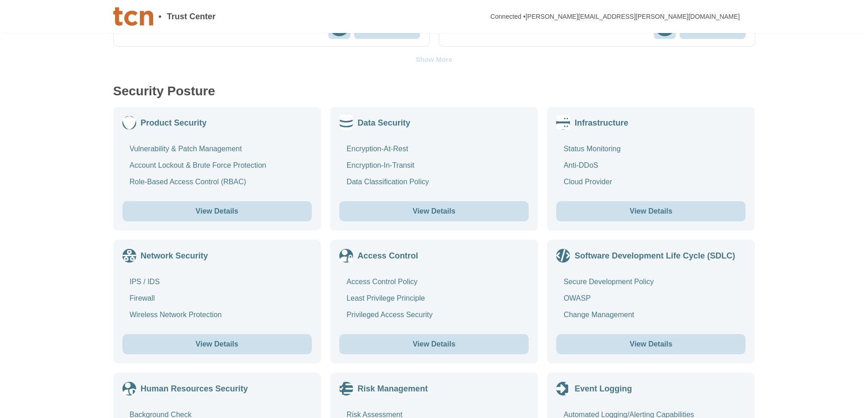
scroll to position [413, 0]
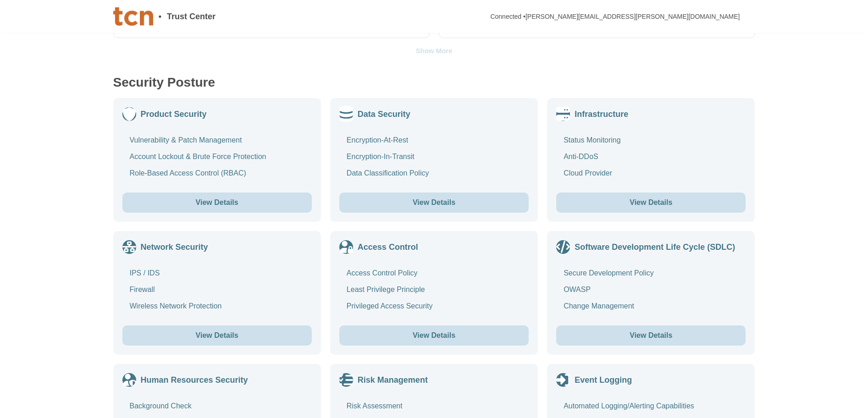
click at [669, 198] on button "View Details" at bounding box center [650, 203] width 189 height 20
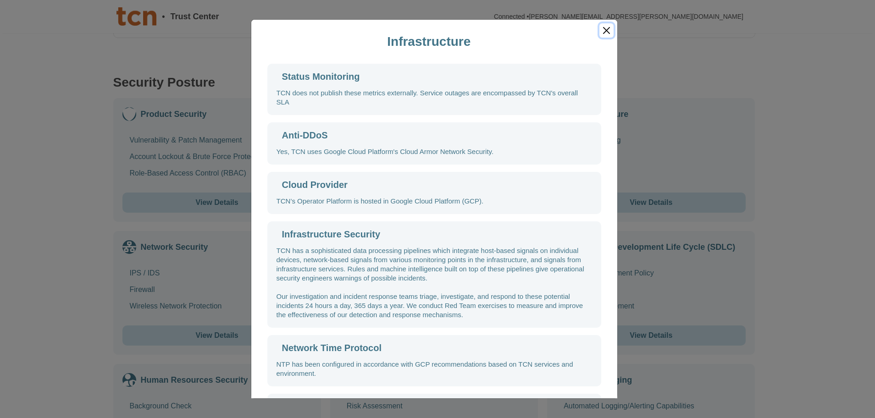
click at [610, 31] on button "Close" at bounding box center [606, 30] width 14 height 14
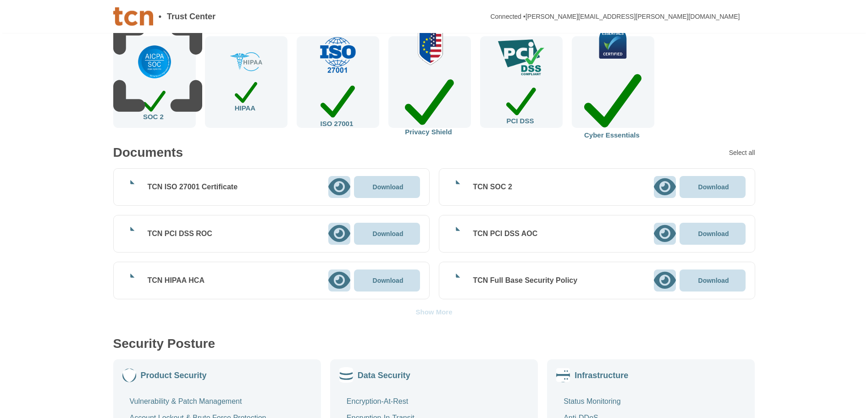
scroll to position [165, 0]
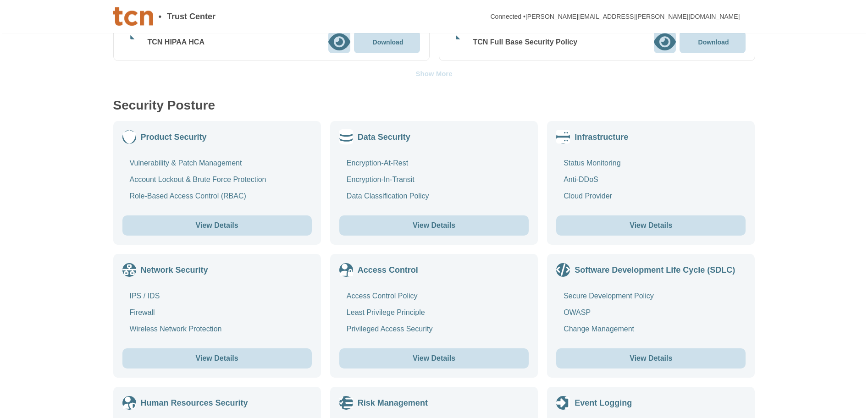
scroll to position [394, 0]
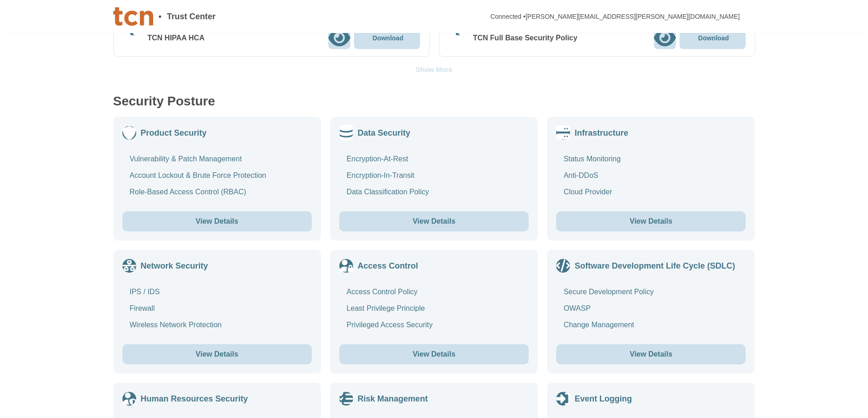
click at [222, 220] on button "View Details" at bounding box center [216, 221] width 189 height 20
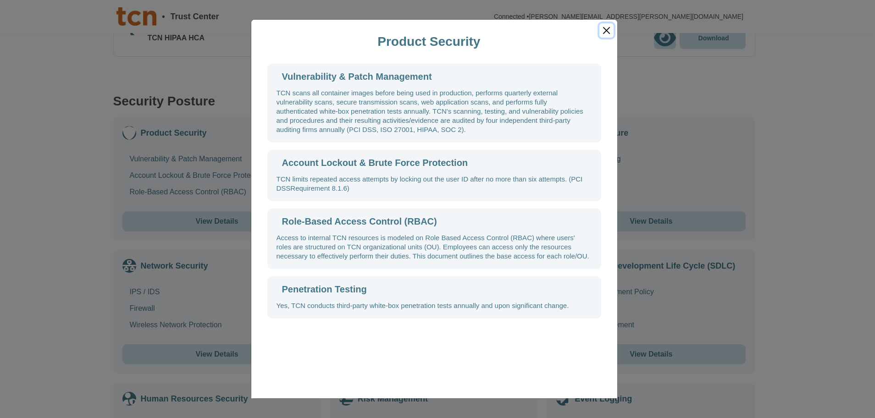
click at [609, 31] on button "Close" at bounding box center [606, 30] width 14 height 14
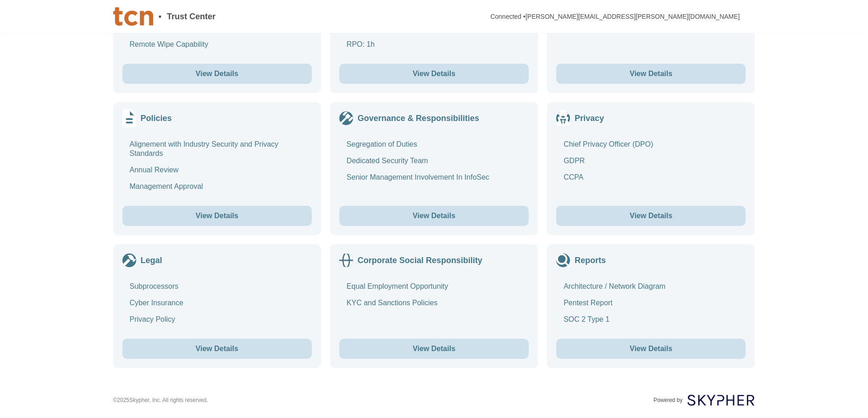
scroll to position [944, 0]
click at [656, 351] on button "View Details" at bounding box center [650, 349] width 189 height 20
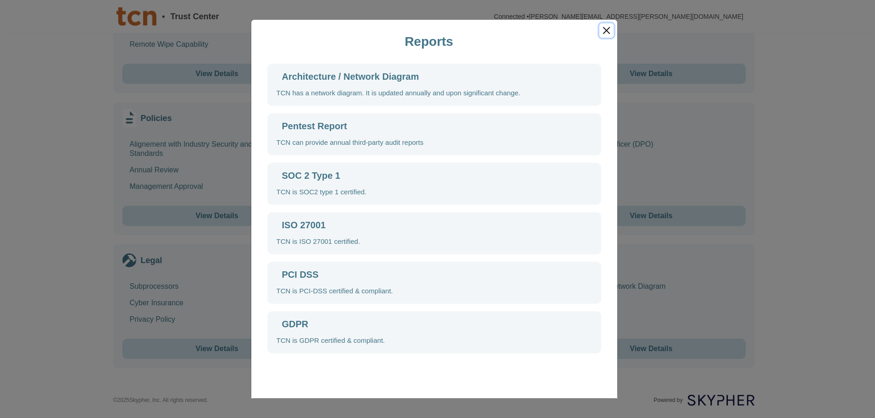
click at [606, 33] on button "Close" at bounding box center [606, 30] width 14 height 14
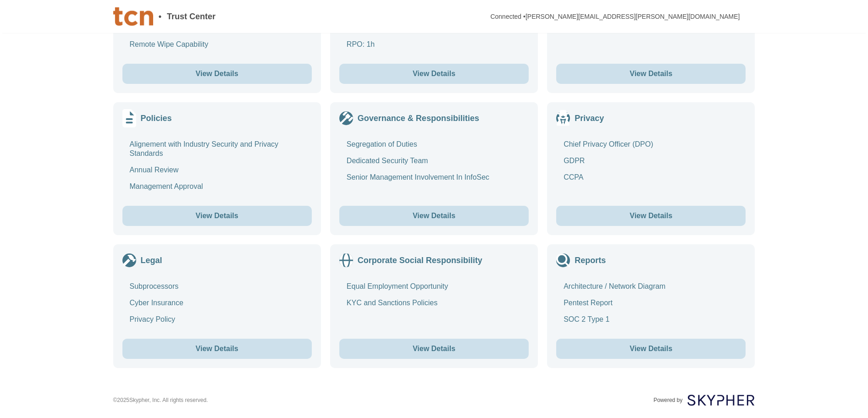
click at [666, 350] on button "View Details" at bounding box center [650, 349] width 189 height 20
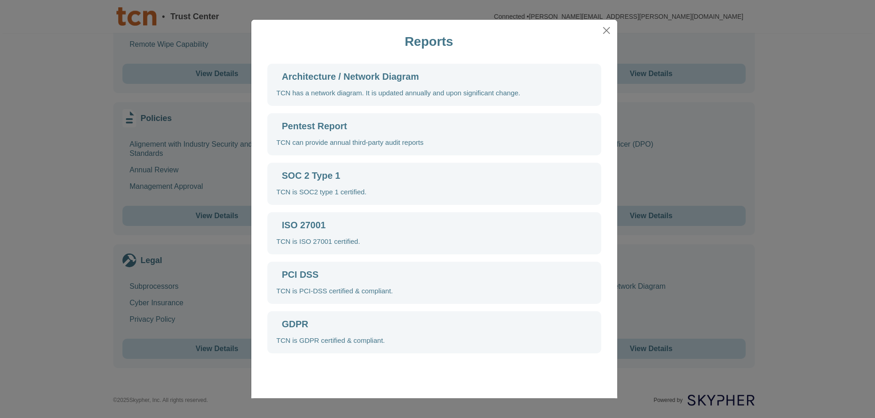
click at [282, 77] on icon at bounding box center [394, 194] width 235 height 235
click at [317, 75] on div "Architecture / Network Diagram" at bounding box center [350, 76] width 137 height 9
drag, startPoint x: 337, startPoint y: 73, endPoint x: 376, endPoint y: 74, distance: 39.4
click at [348, 73] on div "Architecture / Network Diagram" at bounding box center [350, 76] width 137 height 9
drag, startPoint x: 377, startPoint y: 74, endPoint x: 378, endPoint y: 82, distance: 8.3
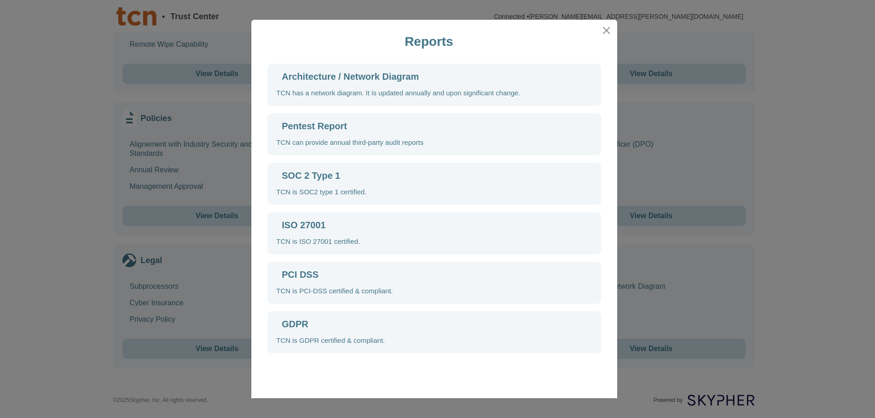
click at [379, 77] on div "Architecture / Network Diagram" at bounding box center [350, 76] width 137 height 9
click at [376, 94] on div "TCN has a network diagram. It is updated annually and upon significant change." at bounding box center [399, 92] width 244 height 9
drag, startPoint x: 369, startPoint y: 95, endPoint x: 349, endPoint y: 95, distance: 20.2
click at [355, 95] on div "TCN has a network diagram. It is updated annually and upon significant change." at bounding box center [399, 92] width 244 height 9
click at [329, 94] on div "TCN has a network diagram. It is updated annually and upon significant change." at bounding box center [399, 92] width 244 height 9
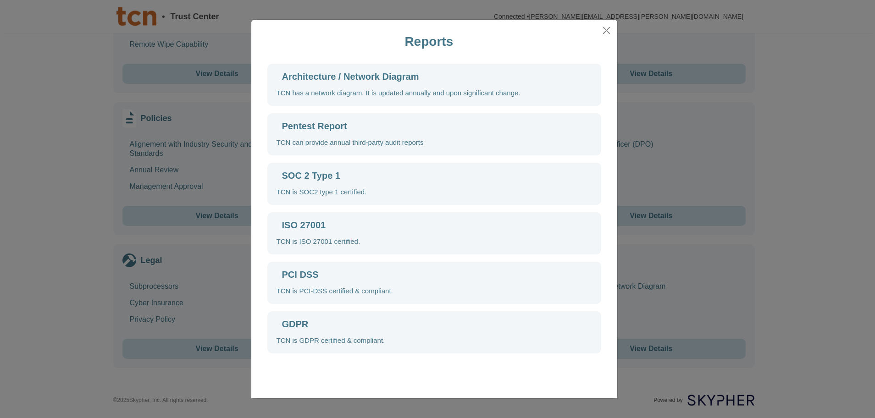
drag, startPoint x: 327, startPoint y: 94, endPoint x: 341, endPoint y: 86, distance: 15.6
click at [329, 92] on div "TCN has a network diagram. It is updated annually and upon significant change." at bounding box center [399, 92] width 244 height 9
click at [610, 32] on button "Close" at bounding box center [606, 30] width 14 height 14
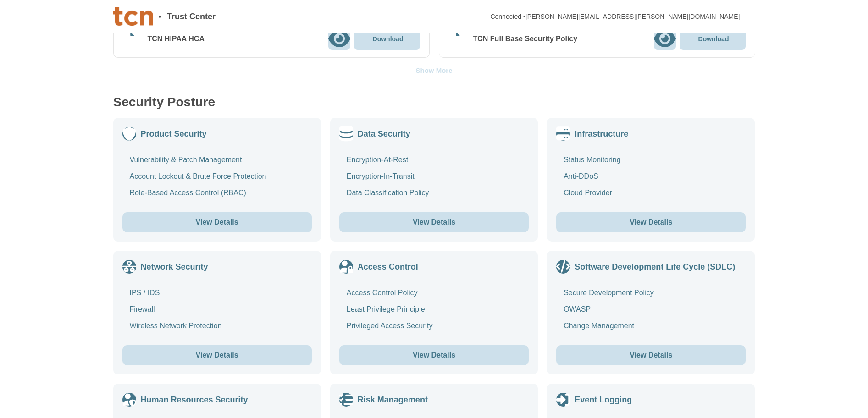
scroll to position [119, 0]
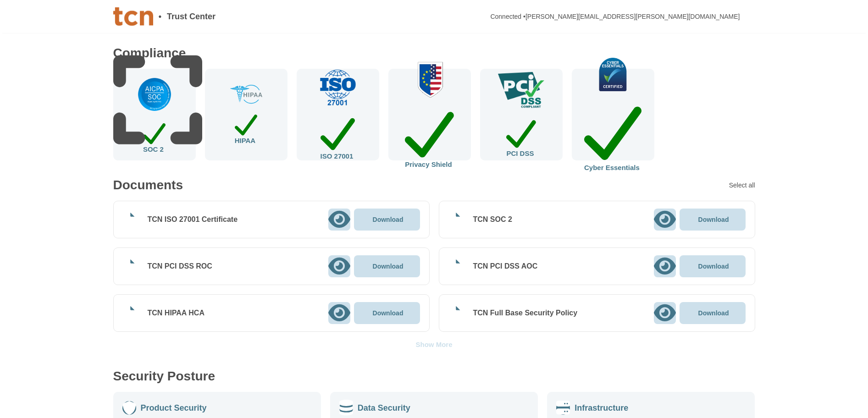
click at [438, 345] on div "Show More" at bounding box center [433, 344] width 37 height 7
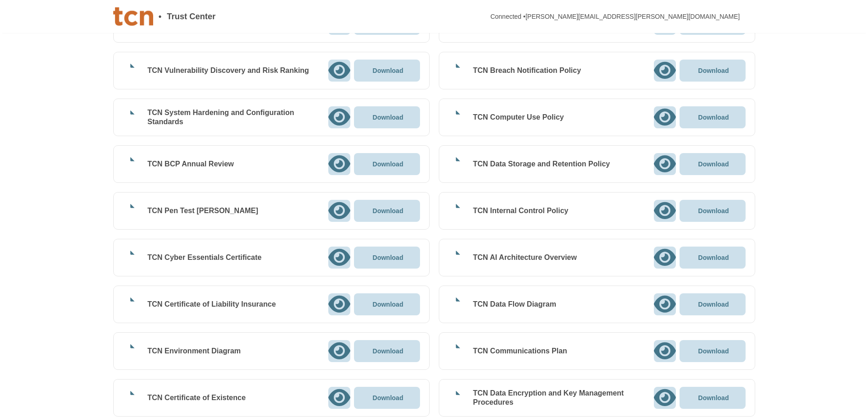
scroll to position [1219, 0]
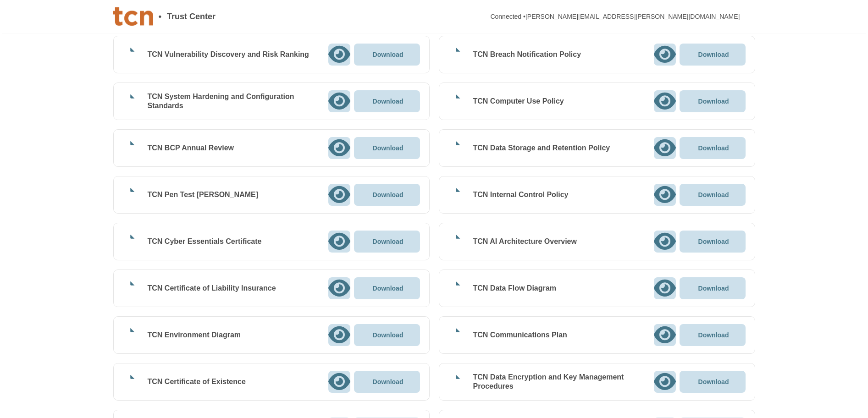
click at [663, 241] on icon at bounding box center [665, 242] width 22 height 20
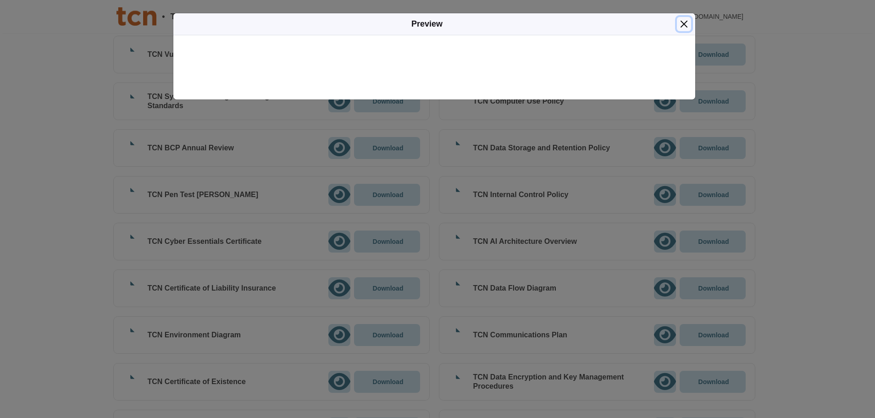
click at [685, 23] on button "Close" at bounding box center [684, 24] width 14 height 14
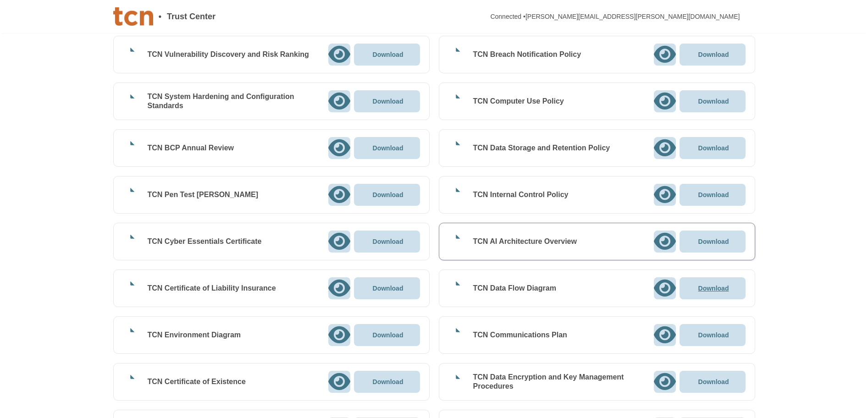
click at [717, 289] on p "Download" at bounding box center [713, 288] width 31 height 6
click at [714, 244] on p "Download" at bounding box center [713, 241] width 31 height 6
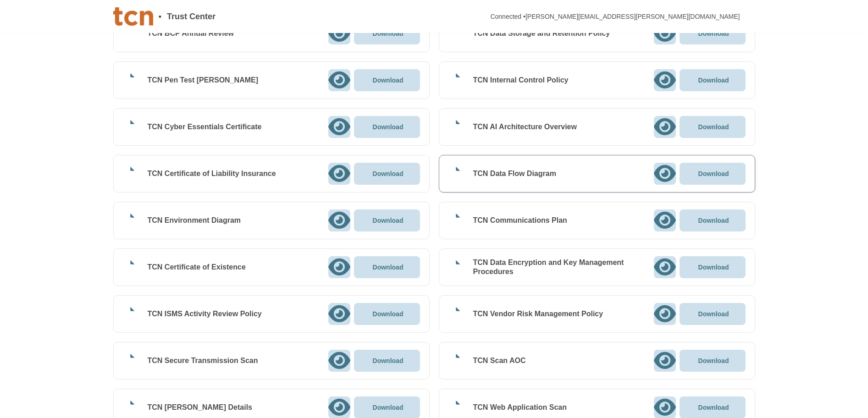
scroll to position [1311, 0]
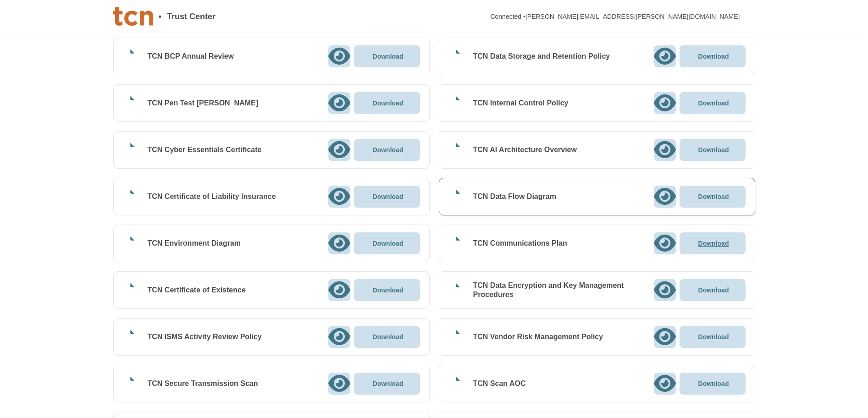
click at [715, 242] on p "Download" at bounding box center [713, 243] width 31 height 6
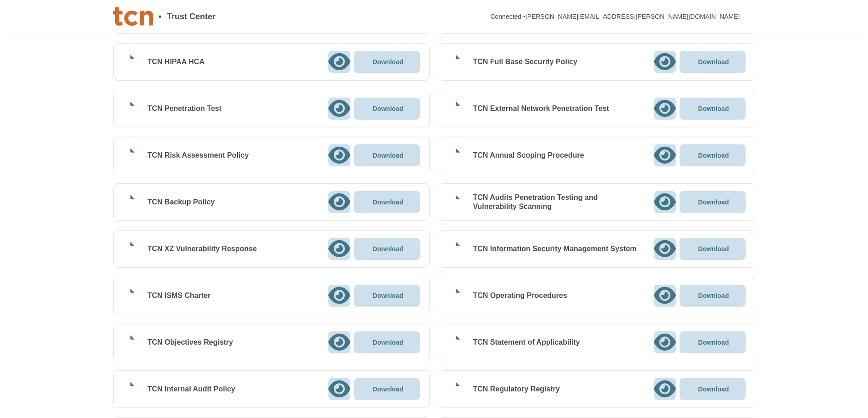
scroll to position [348, 0]
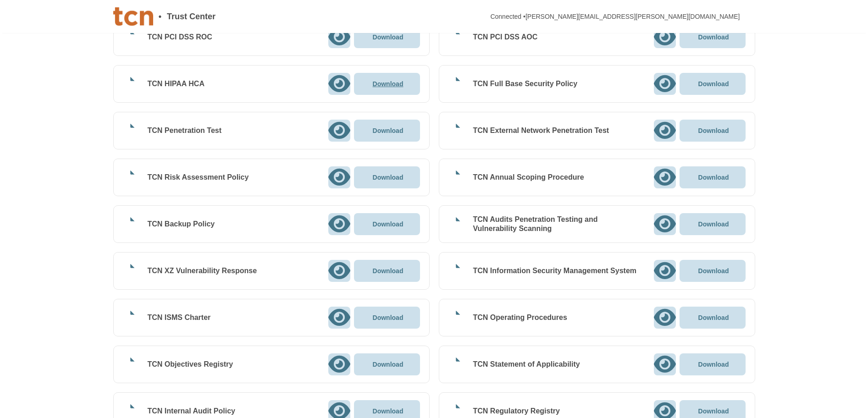
click at [399, 82] on p "Download" at bounding box center [388, 84] width 31 height 6
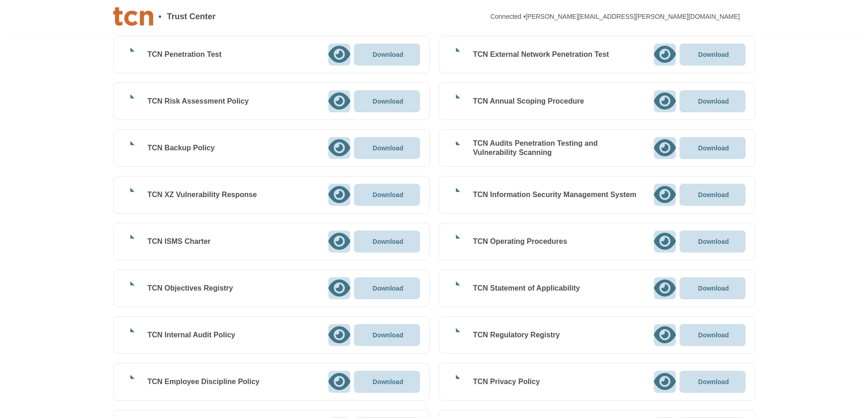
scroll to position [440, 0]
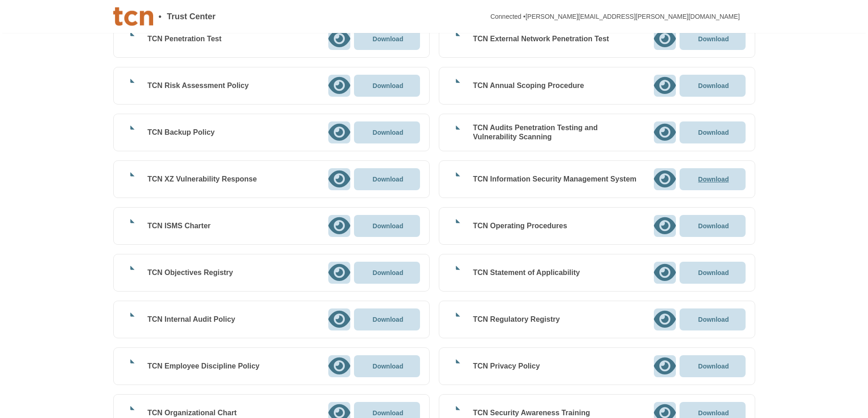
click at [712, 177] on p "Download" at bounding box center [713, 179] width 31 height 6
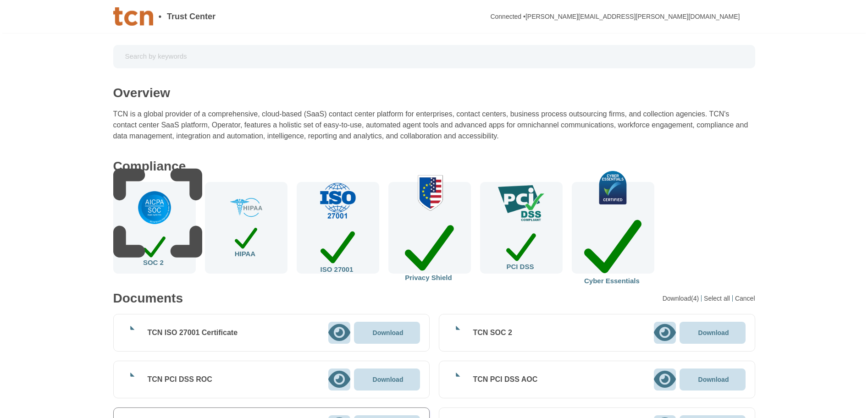
scroll to position [0, 0]
